Goal: Find specific page/section: Find specific page/section

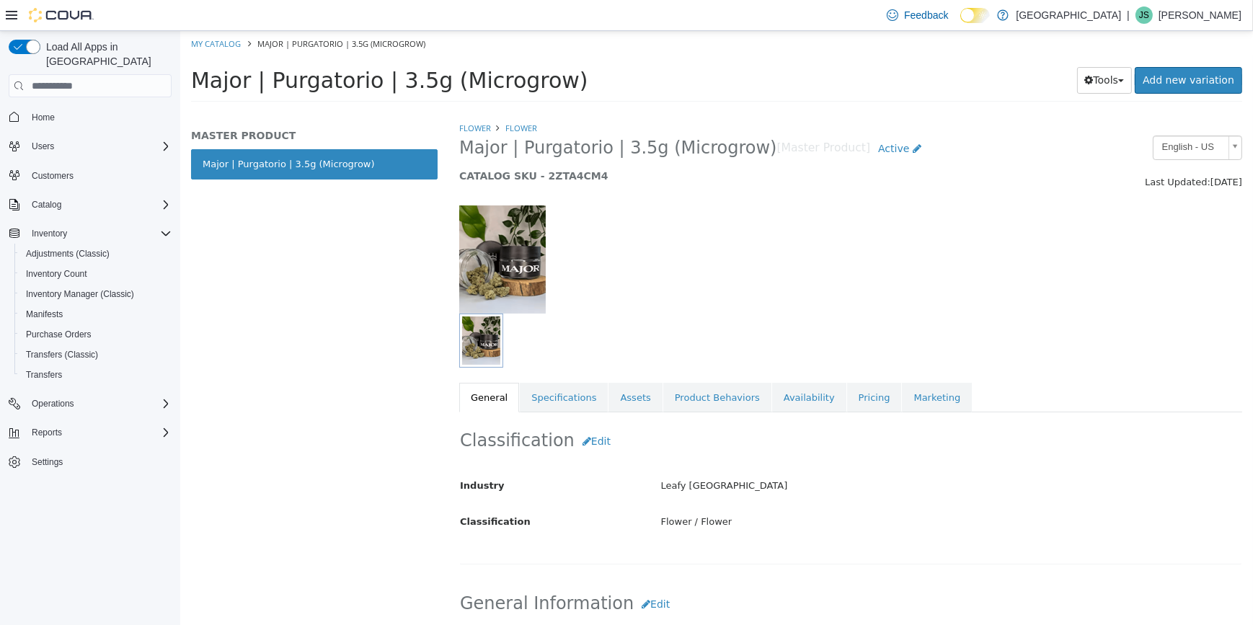
scroll to position [887, 0]
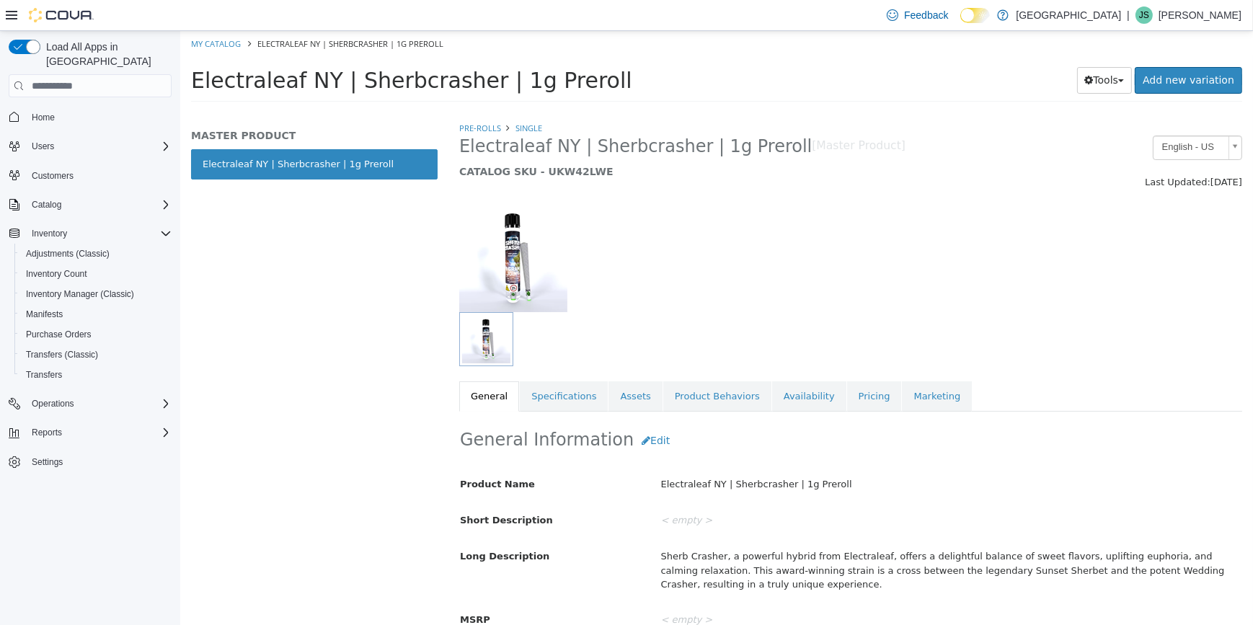
drag, startPoint x: 583, startPoint y: 80, endPoint x: 192, endPoint y: 94, distance: 391.7
click at [192, 94] on h1 "Electraleaf NY | Sherbcrasher | 1g Preroll" at bounding box center [566, 80] width 753 height 28
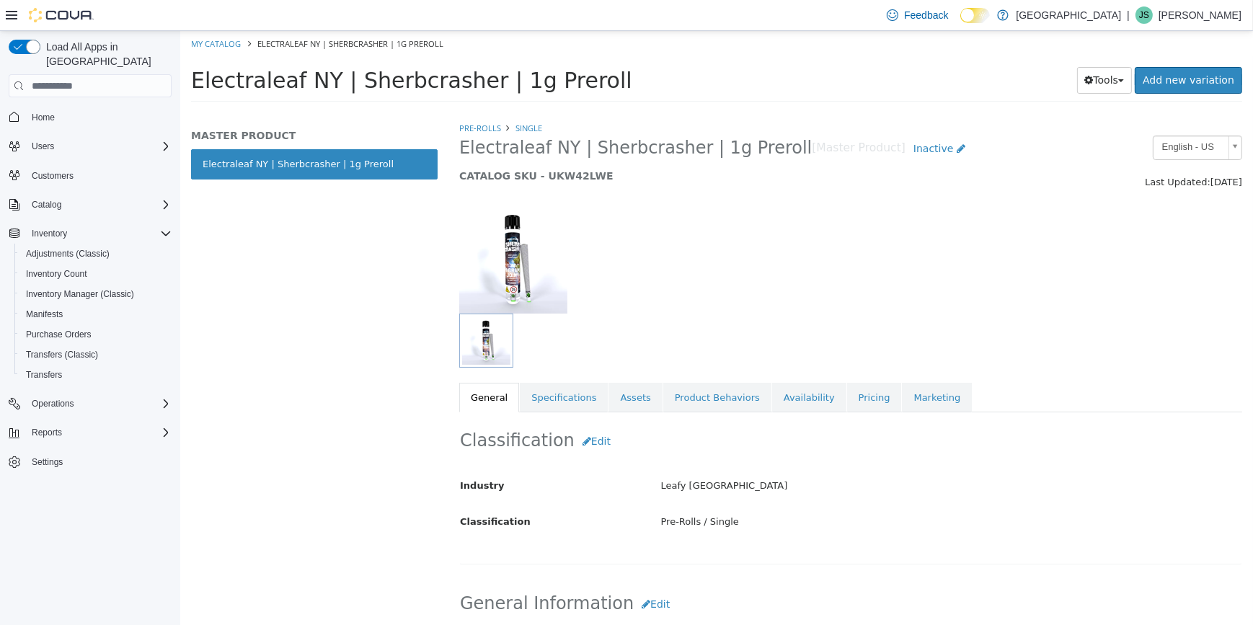
copy span "Electraleaf NY | Sherbcrasher | 1g Preroll"
